Goal: Information Seeking & Learning: Learn about a topic

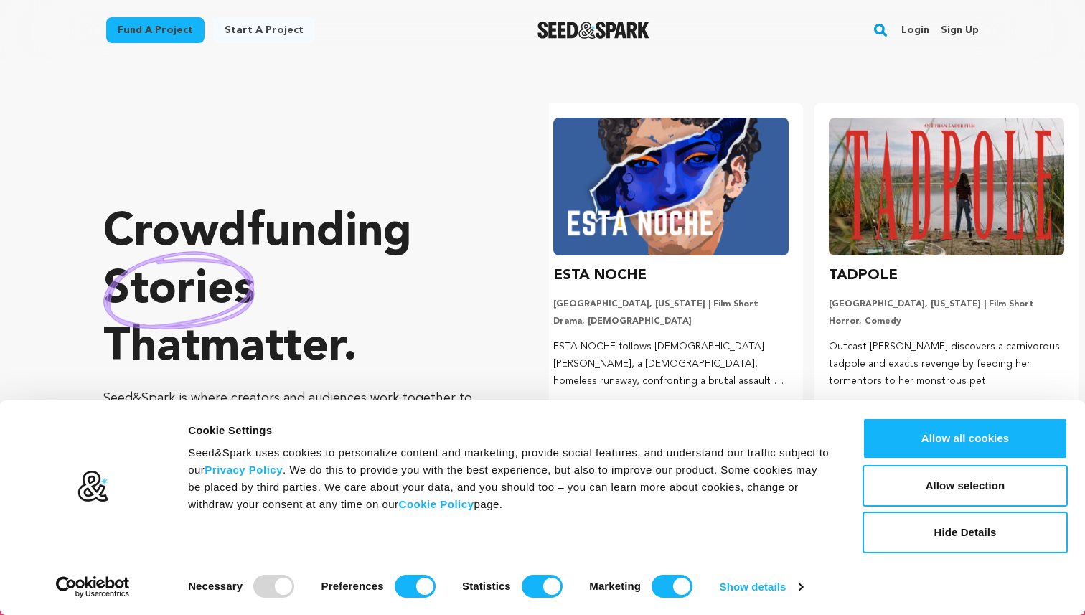
scroll to position [0, 286]
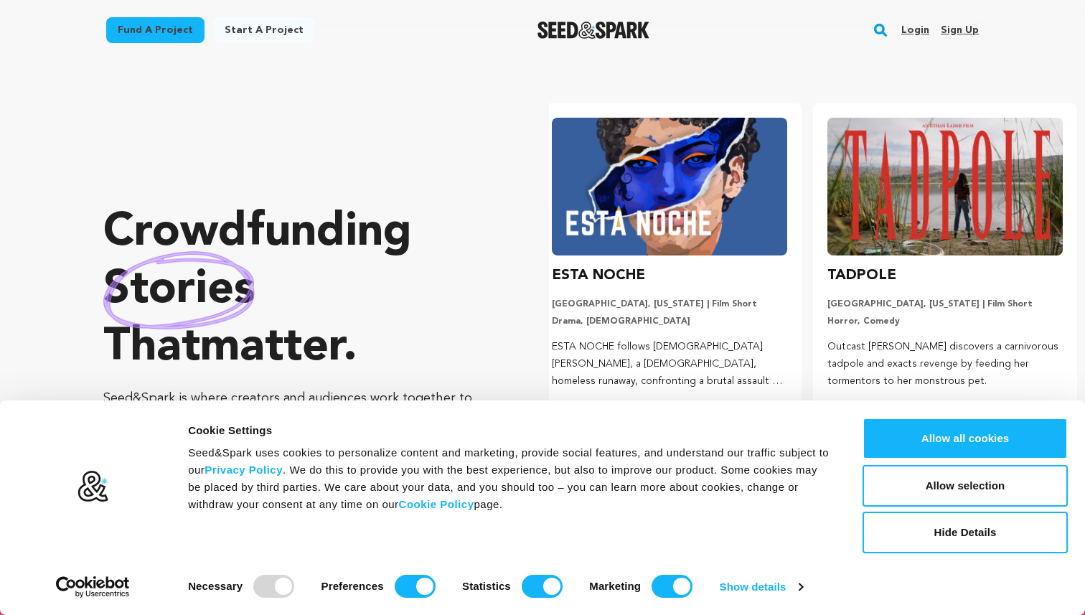
click at [882, 31] on rect "button" at bounding box center [880, 30] width 17 height 17
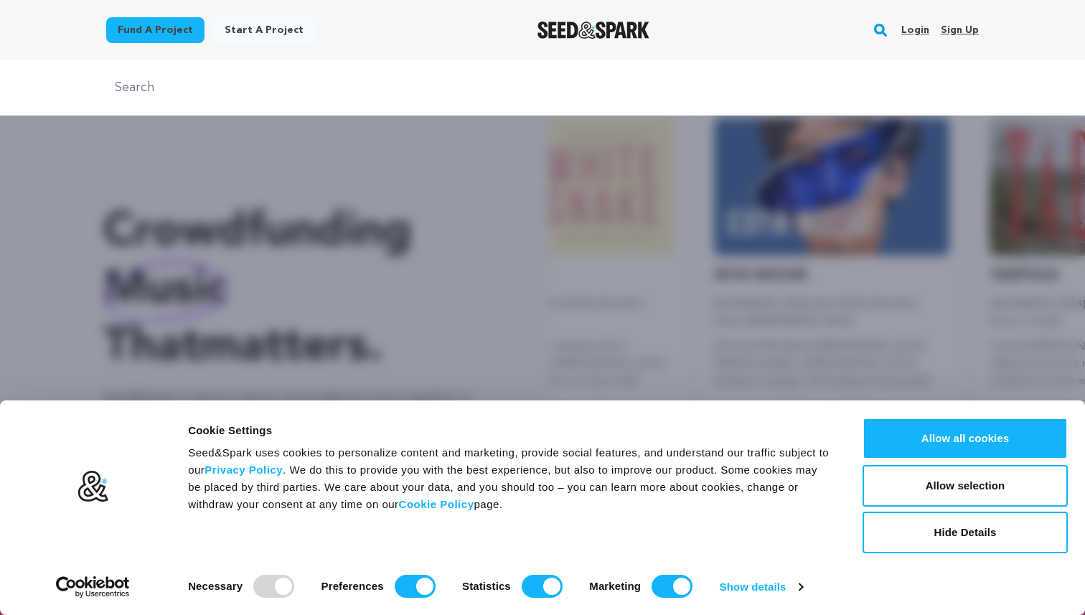
click at [327, 45] on div "Fund a project Start a project Search Login Sign up Start a project Fund a proj…" at bounding box center [531, 29] width 896 height 37
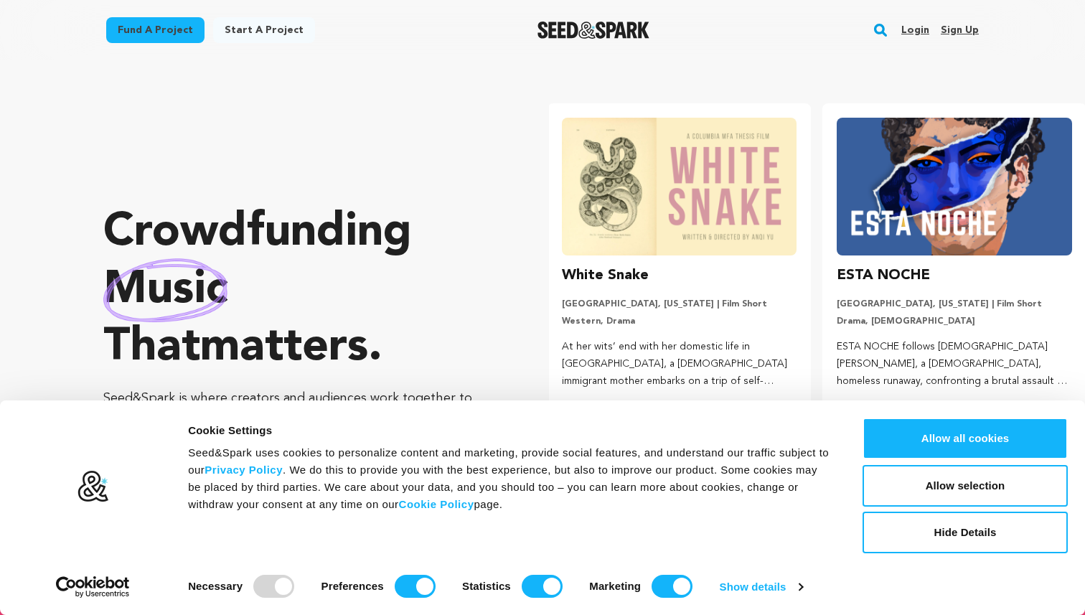
scroll to position [0, 0]
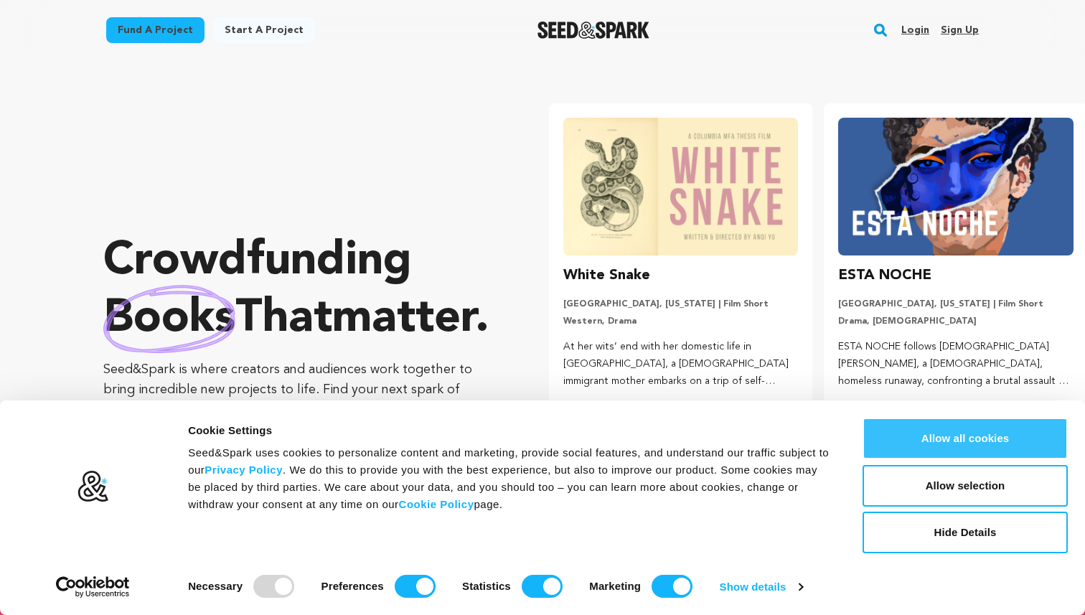
click at [948, 437] on button "Allow all cookies" at bounding box center [965, 439] width 205 height 42
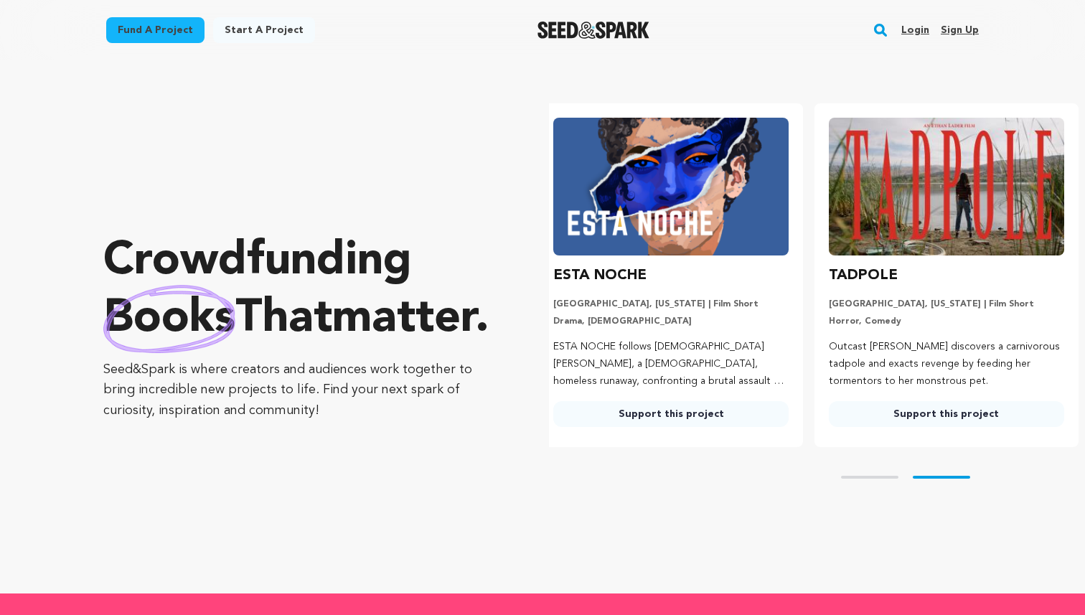
scroll to position [0, 286]
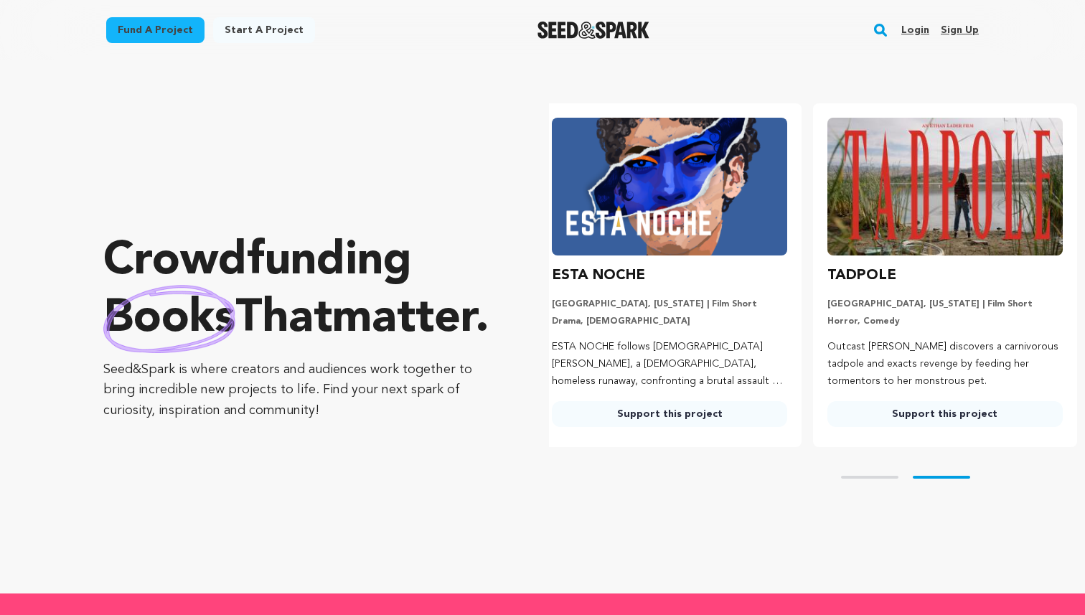
click at [886, 25] on rect "button" at bounding box center [880, 30] width 17 height 17
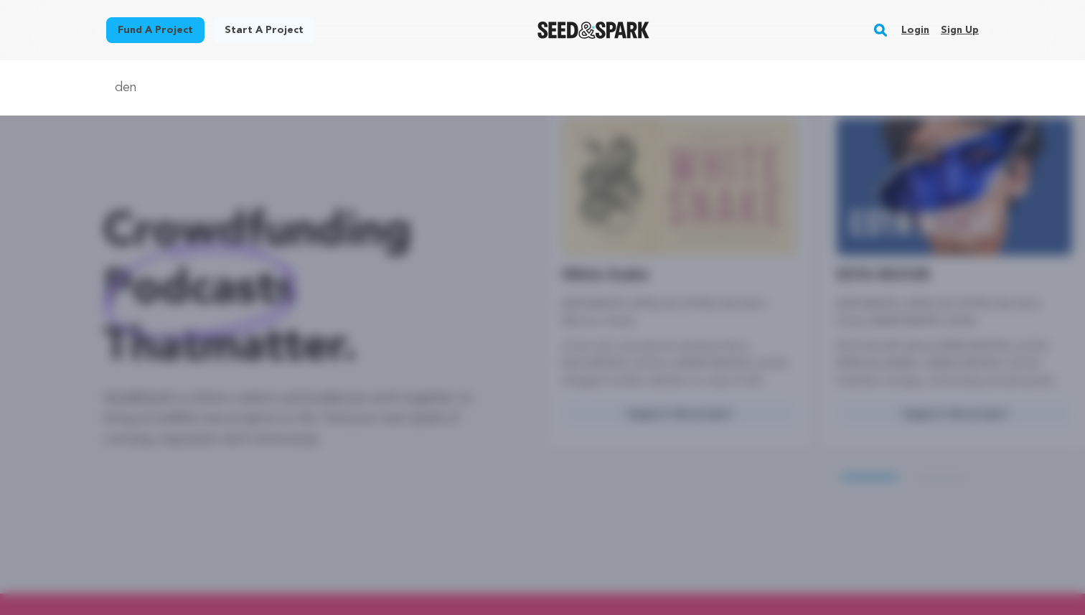
scroll to position [0, 0]
type input "[PERSON_NAME]"
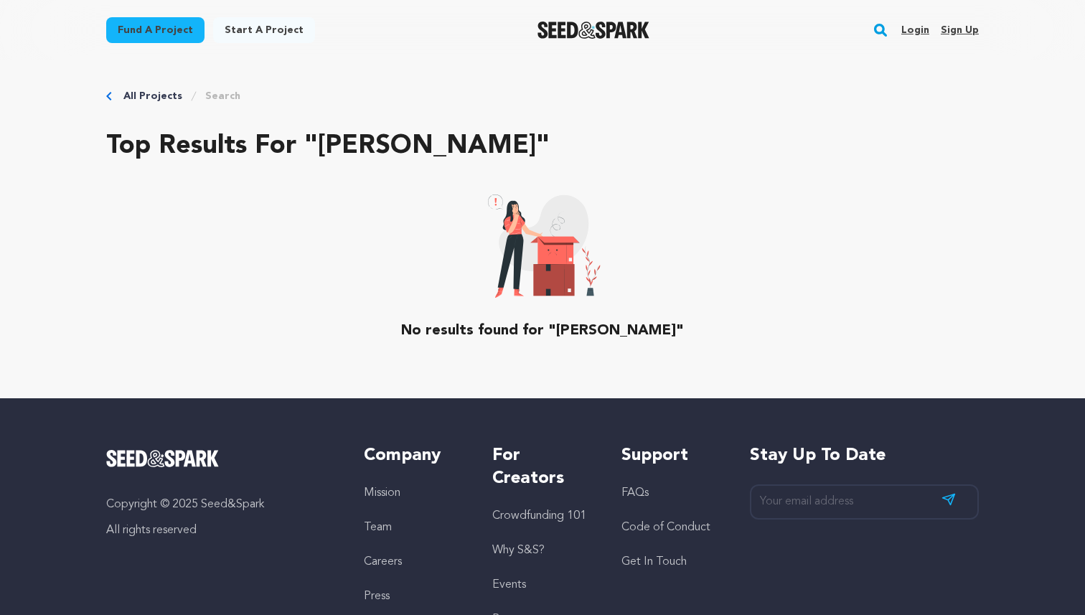
click at [886, 30] on rect "button" at bounding box center [880, 30] width 17 height 17
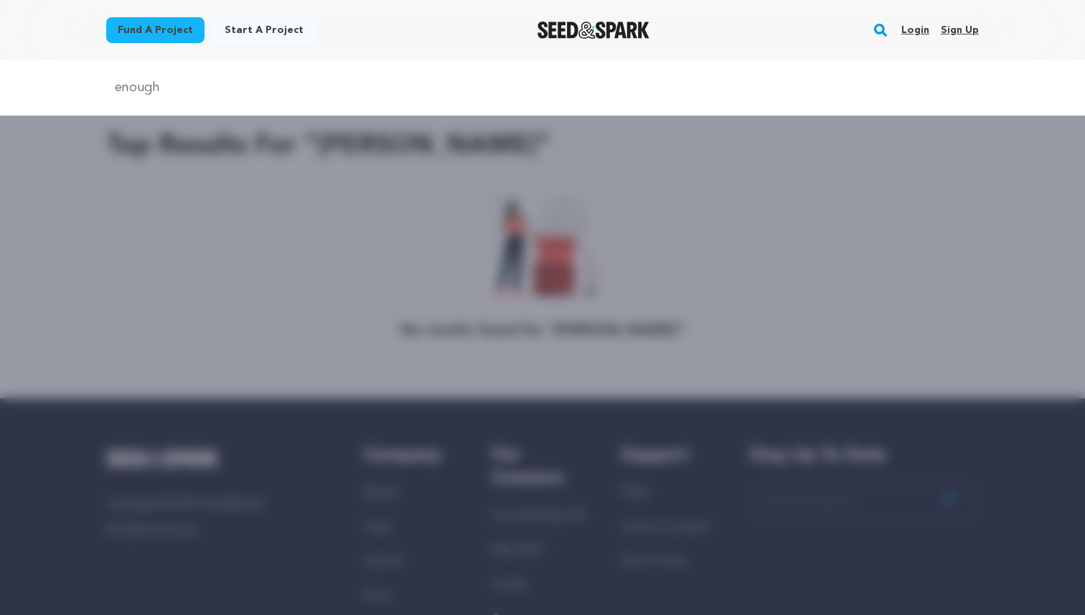
type input "enough"
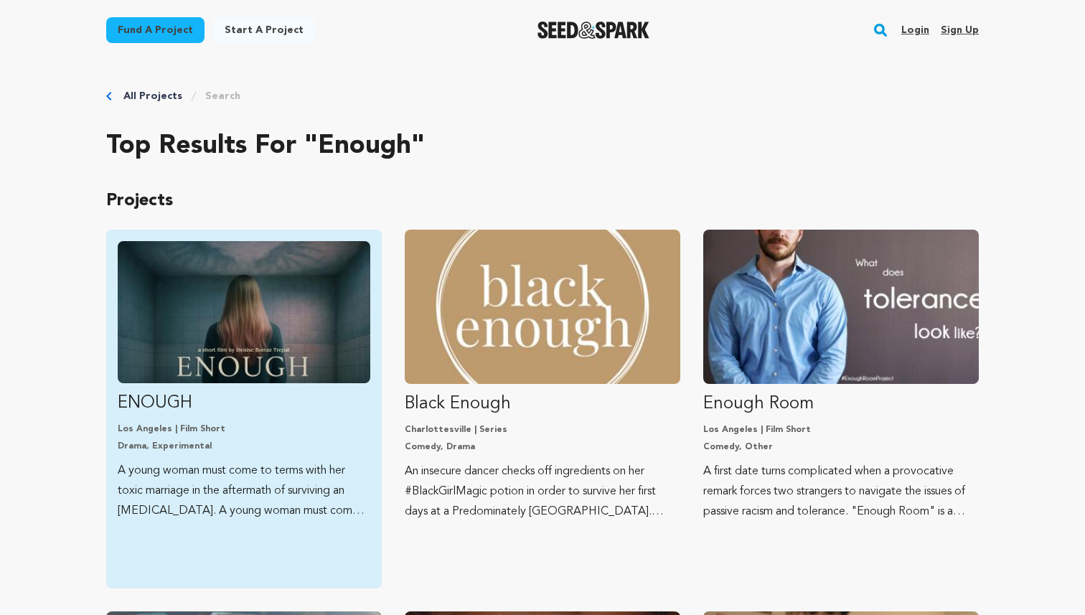
click at [172, 293] on img "Fund ENOUGH" at bounding box center [244, 312] width 253 height 142
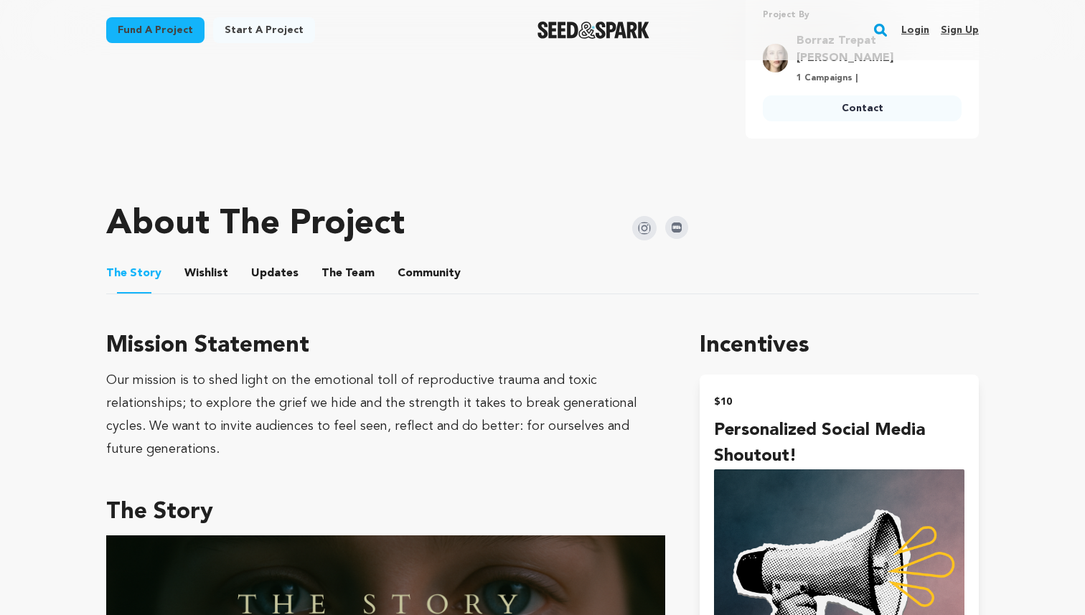
scroll to position [566, 0]
click at [203, 260] on button "Wishlist" at bounding box center [206, 277] width 34 height 34
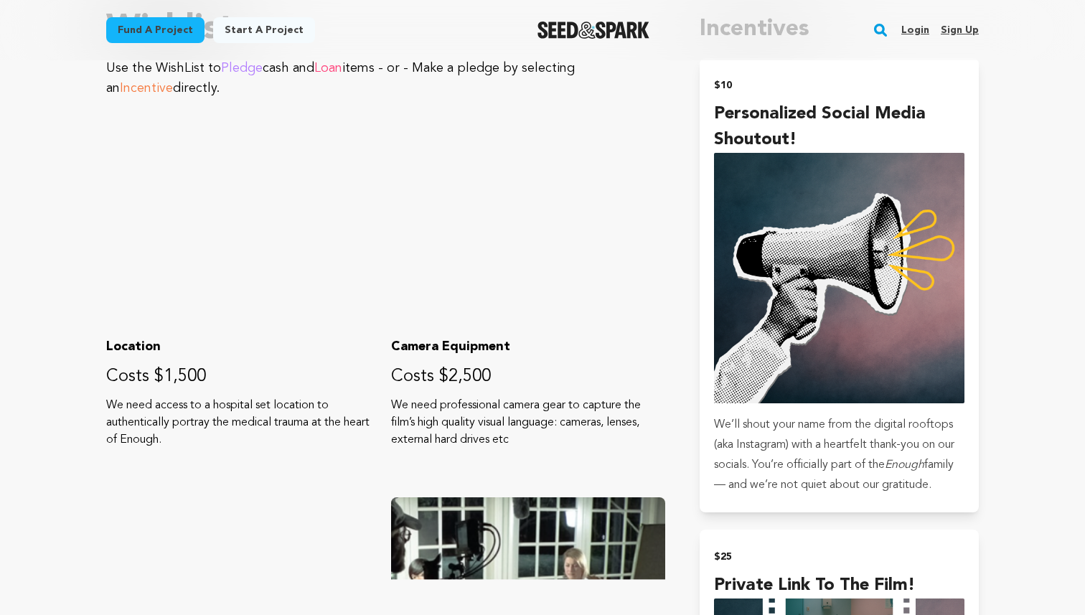
scroll to position [894, 0]
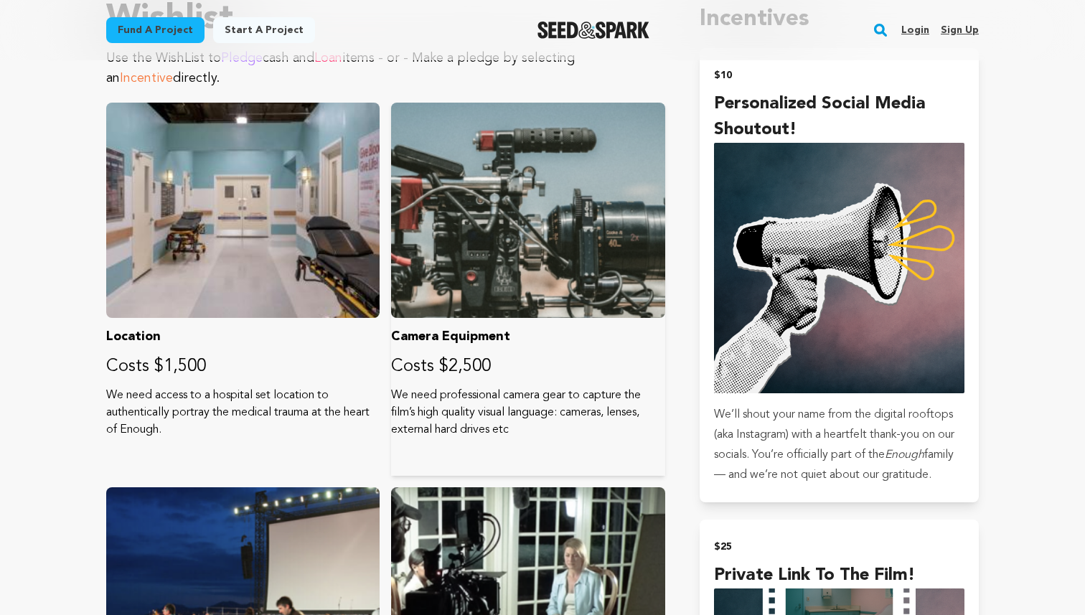
click at [469, 355] on p "Costs $2,500" at bounding box center [527, 366] width 273 height 23
click at [469, 327] on p "Camera Equipment" at bounding box center [527, 337] width 273 height 20
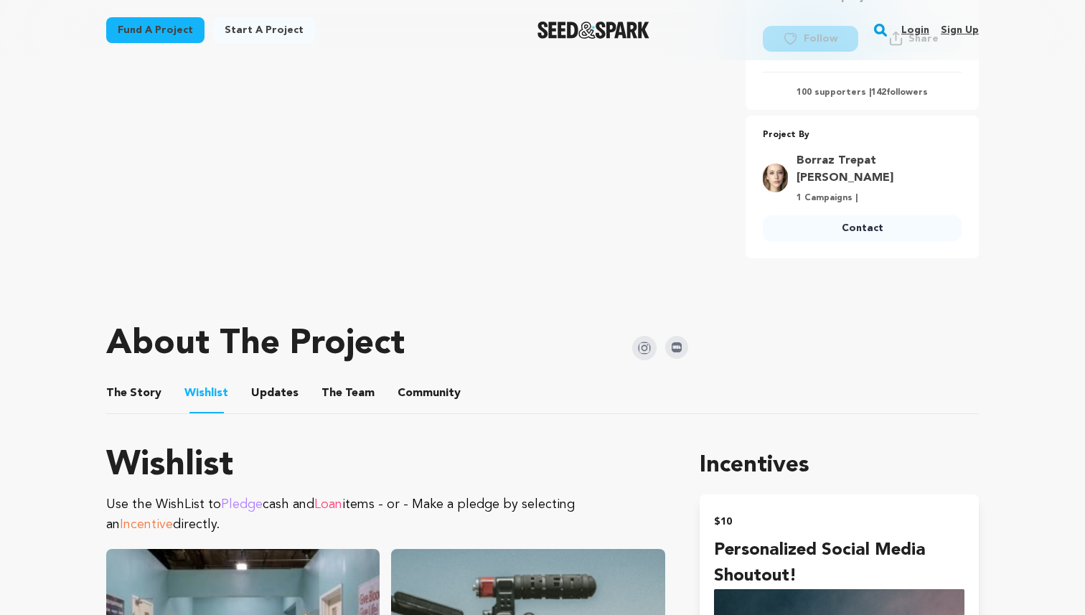
scroll to position [436, 0]
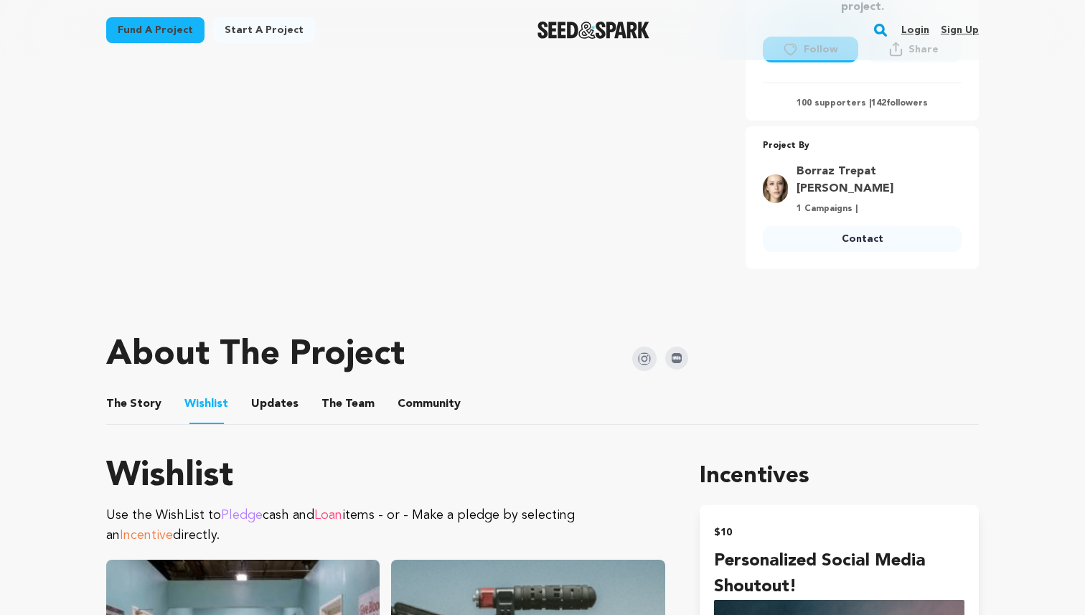
click at [271, 390] on button "Updates" at bounding box center [275, 407] width 34 height 34
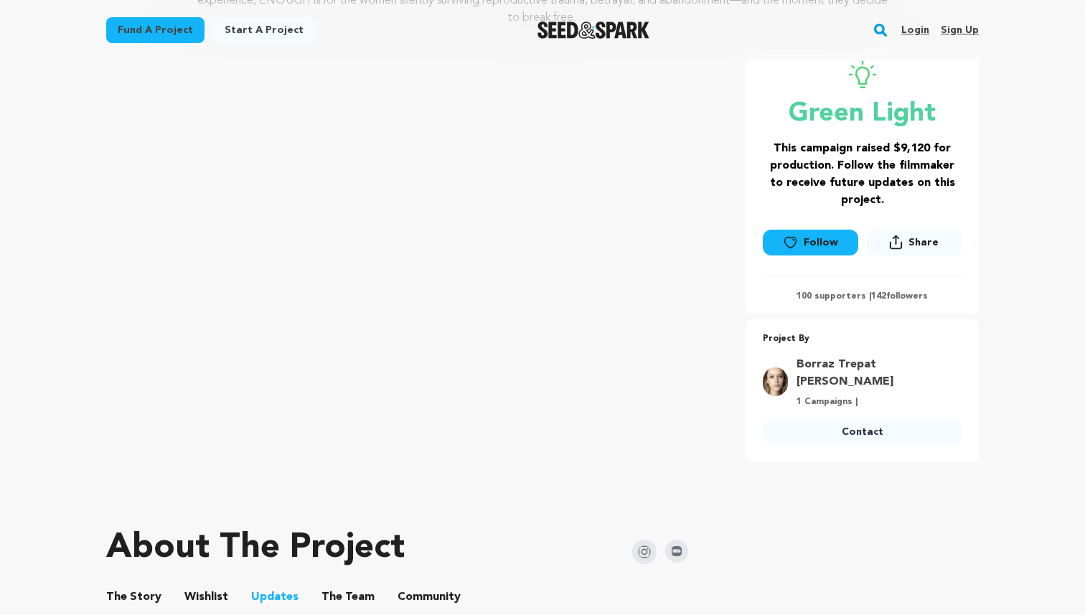
scroll to position [352, 0]
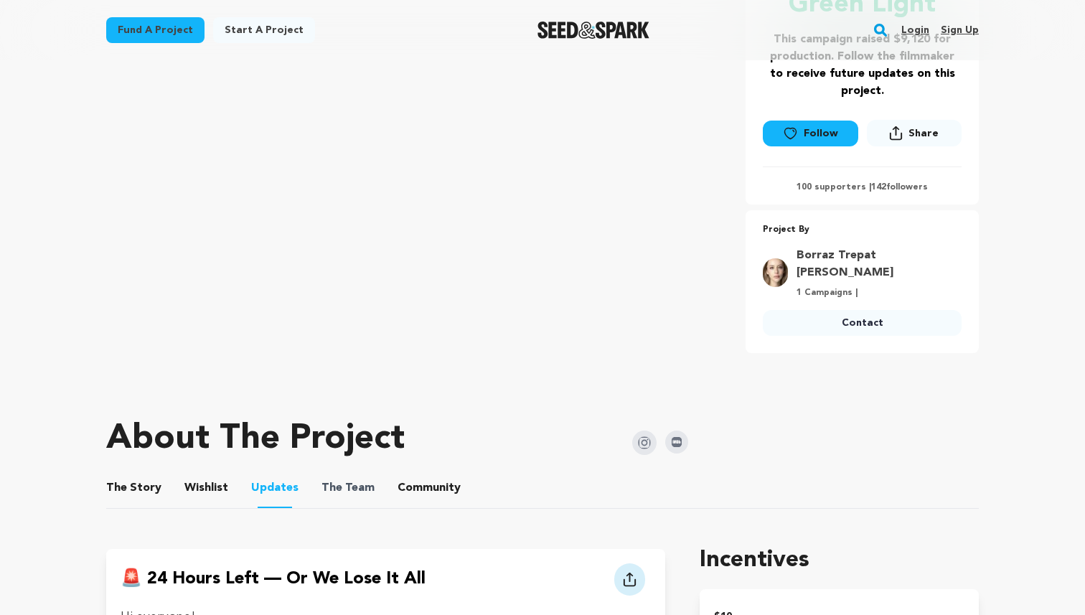
click at [322, 479] on span "The" at bounding box center [332, 487] width 21 height 17
click at [345, 474] on button "The Team" at bounding box center [348, 491] width 34 height 34
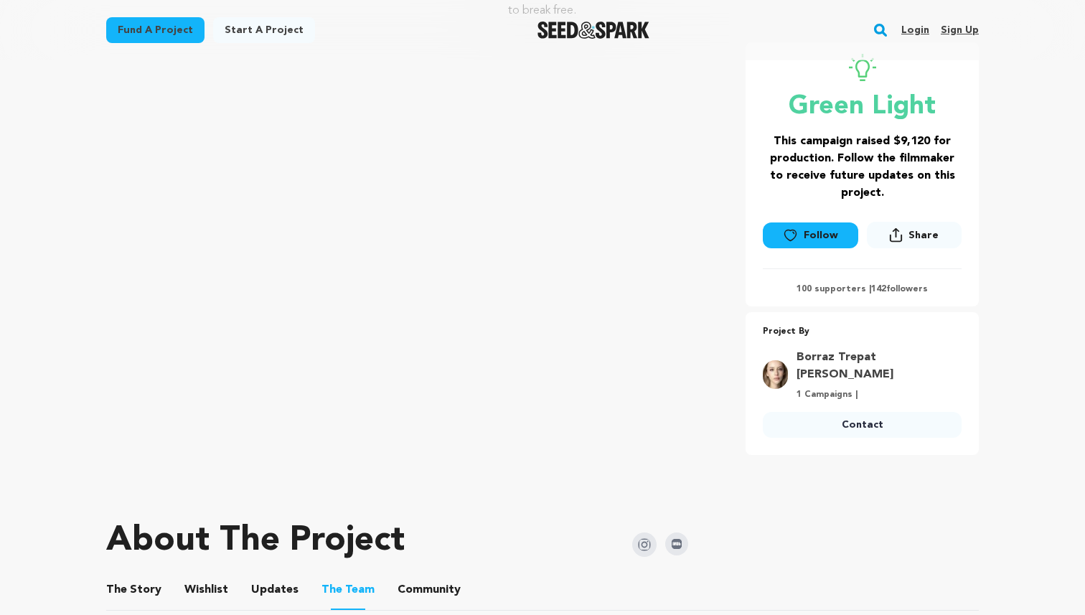
scroll to position [370, 0]
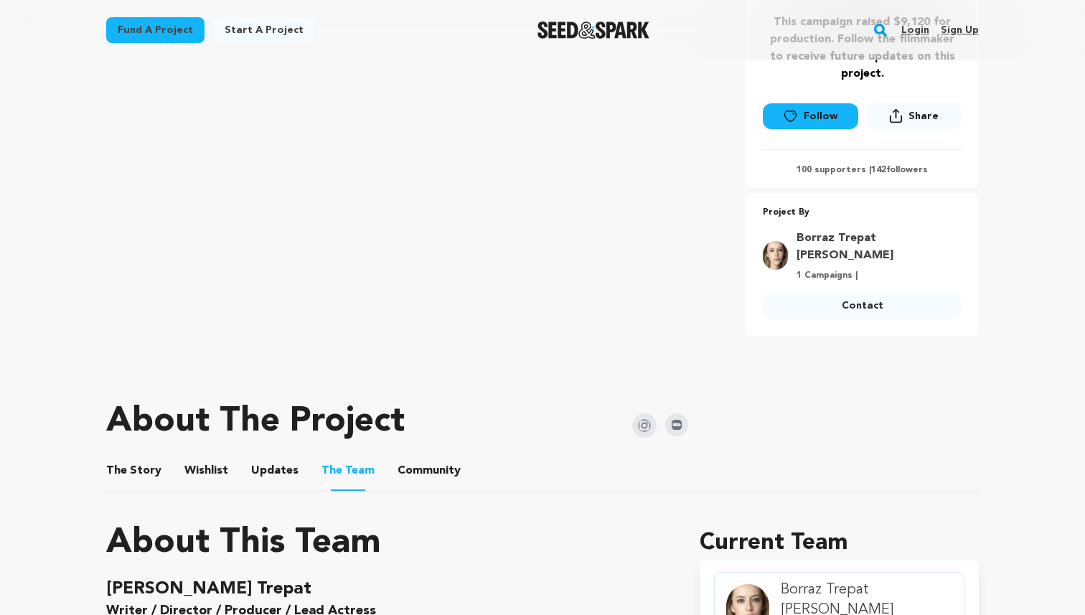
click at [423, 456] on button "Community" at bounding box center [429, 473] width 34 height 34
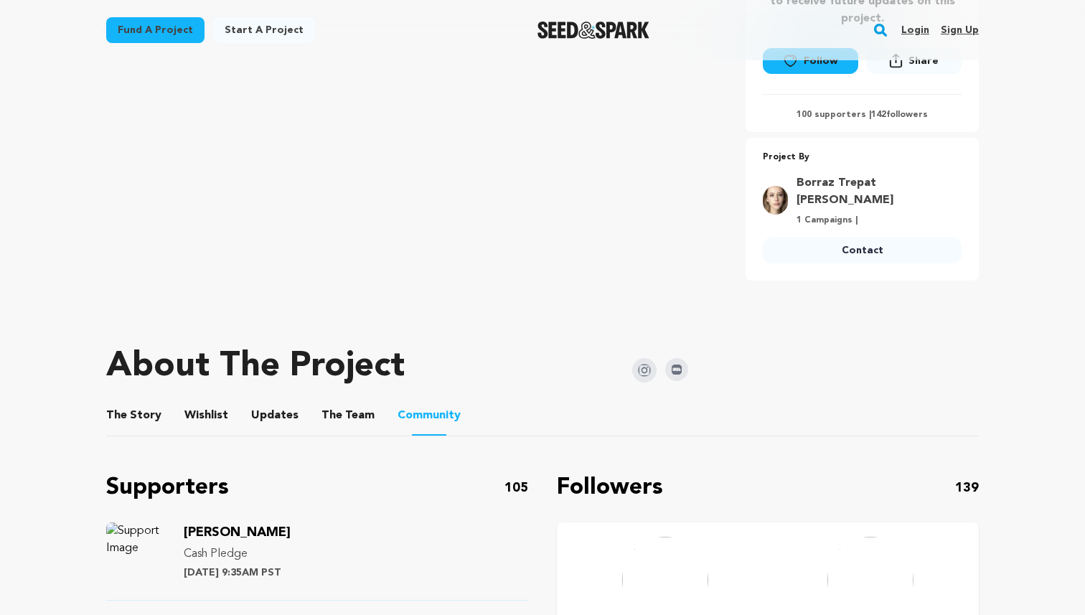
scroll to position [301, 0]
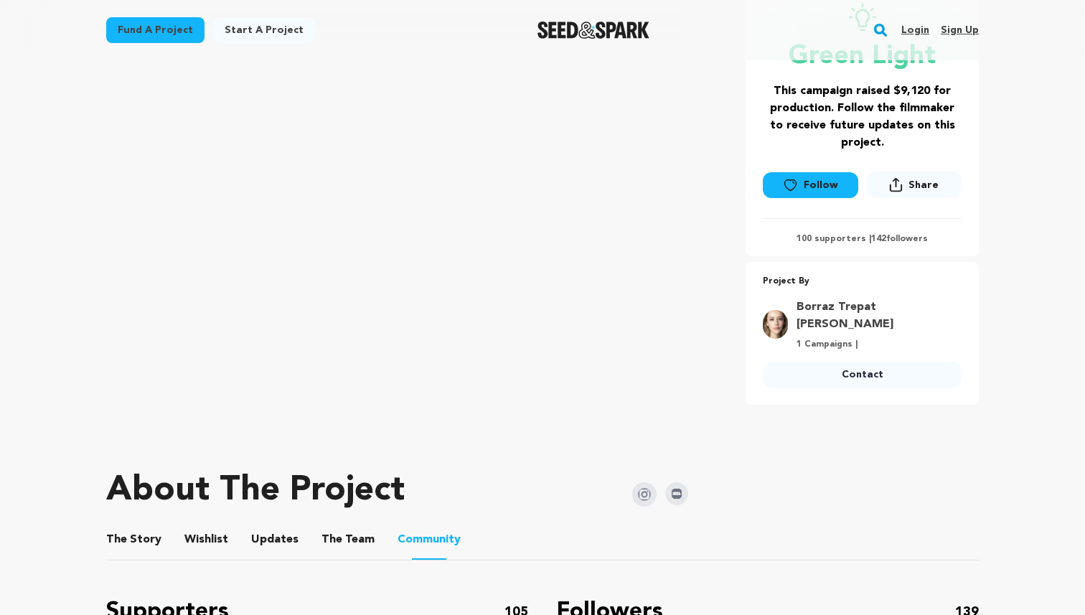
click at [149, 525] on button "The Story" at bounding box center [134, 542] width 34 height 34
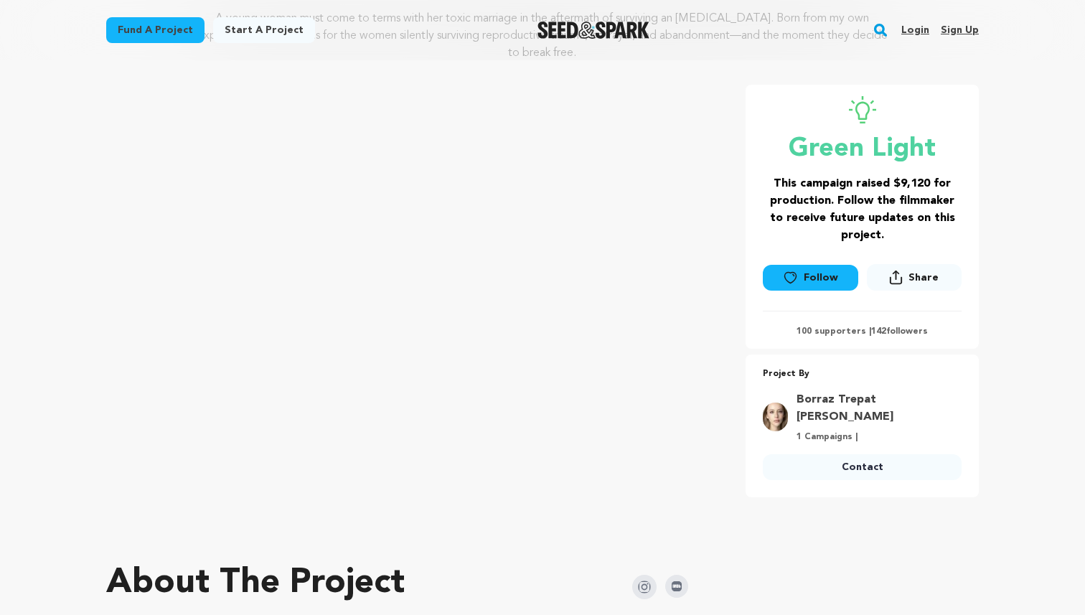
scroll to position [204, 0]
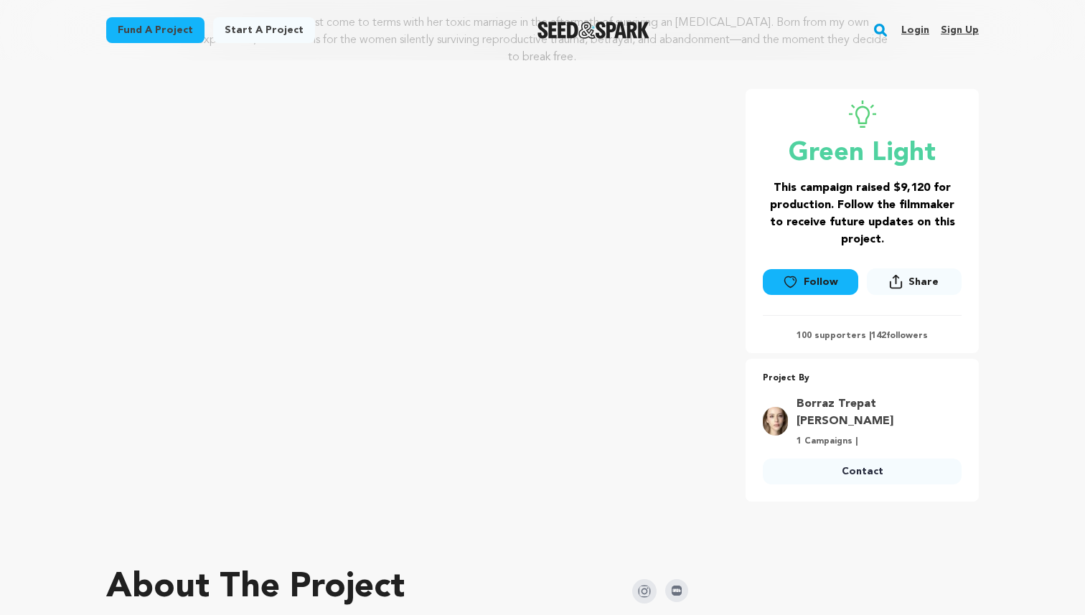
click at [736, 67] on div "ENOUGH Los Angeles, California | Film Short Drama, Experimental A young woman m…" at bounding box center [542, 211] width 873 height 579
